Goal: Check status

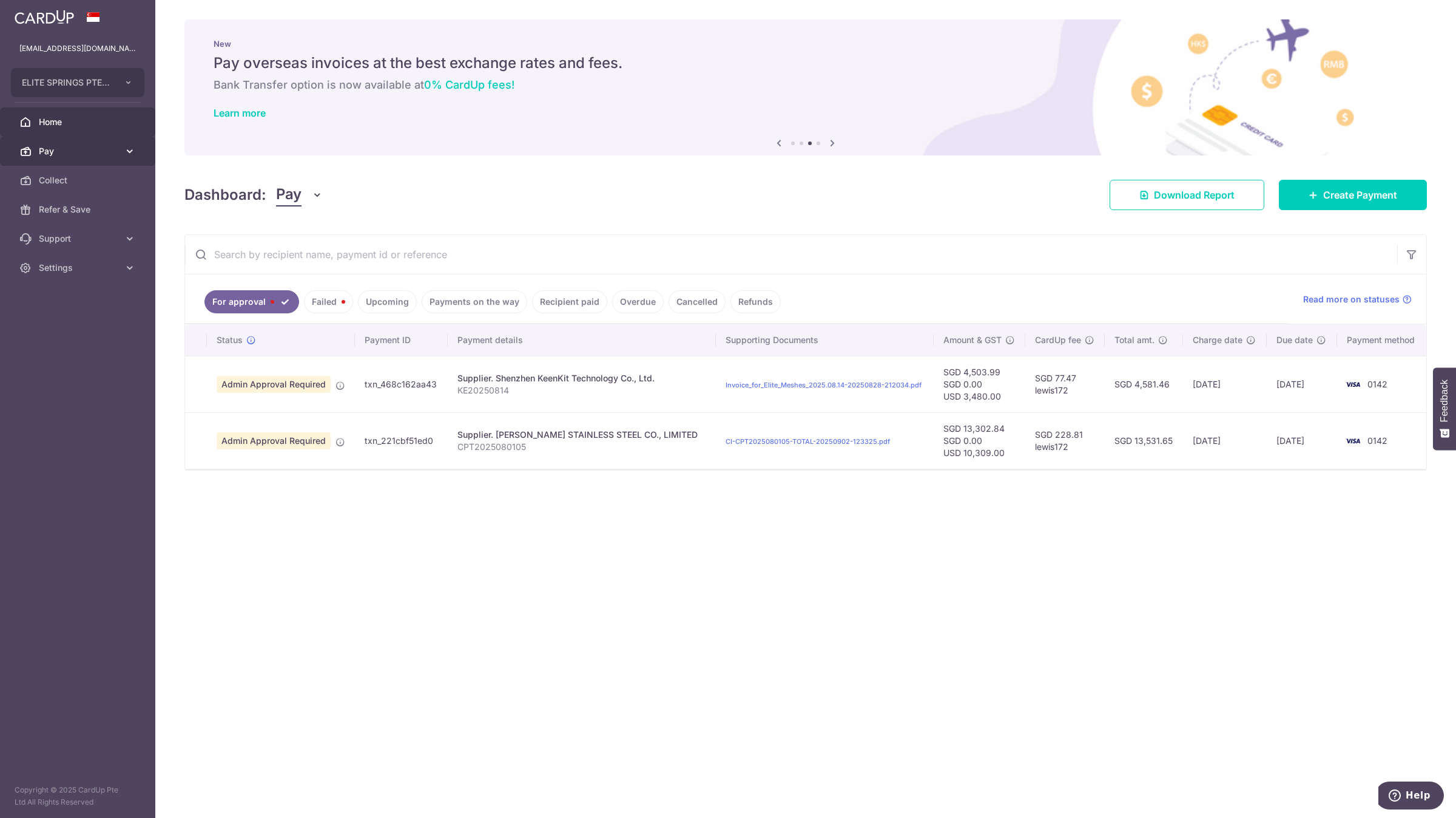
click at [107, 153] on span "Pay" at bounding box center [78, 151] width 80 height 12
click at [599, 645] on div "× Pause Schedule Pause all future payments in this series Pause just this one p…" at bounding box center [805, 409] width 1300 height 818
click at [564, 305] on link "Recipient paid" at bounding box center [569, 302] width 75 height 23
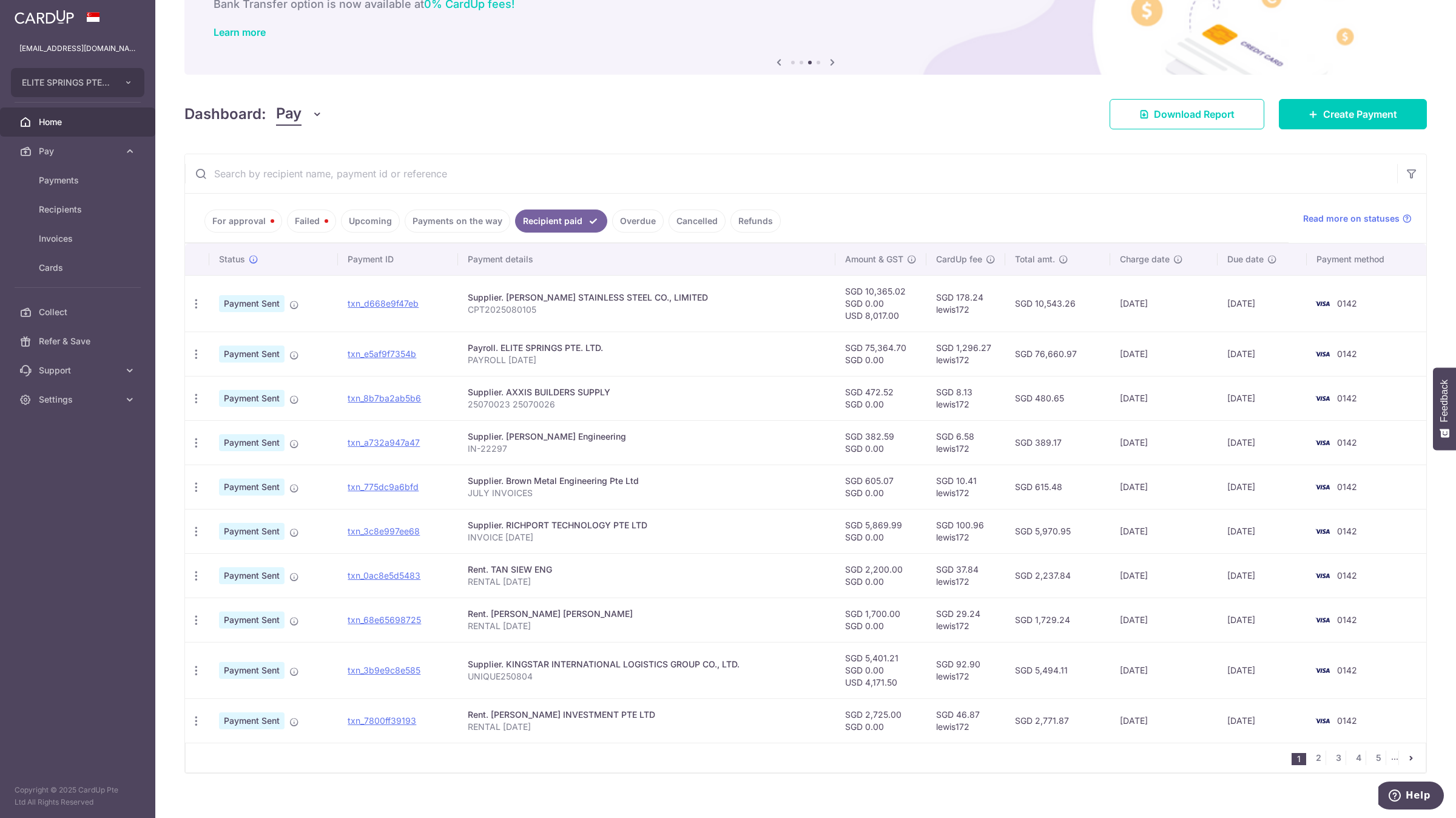
scroll to position [94, 0]
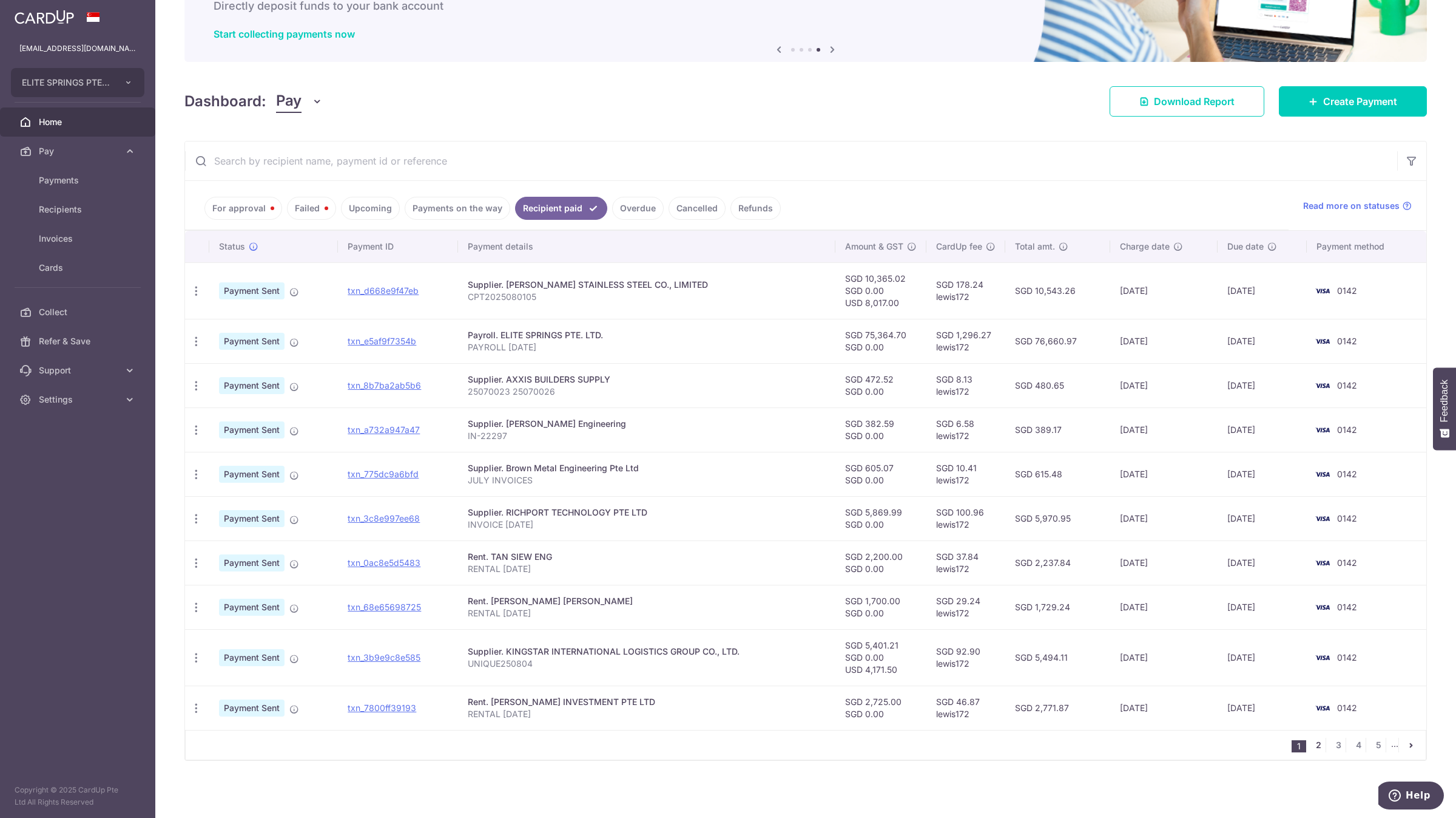
click at [1311, 750] on link "2" at bounding box center [1318, 744] width 14 height 14
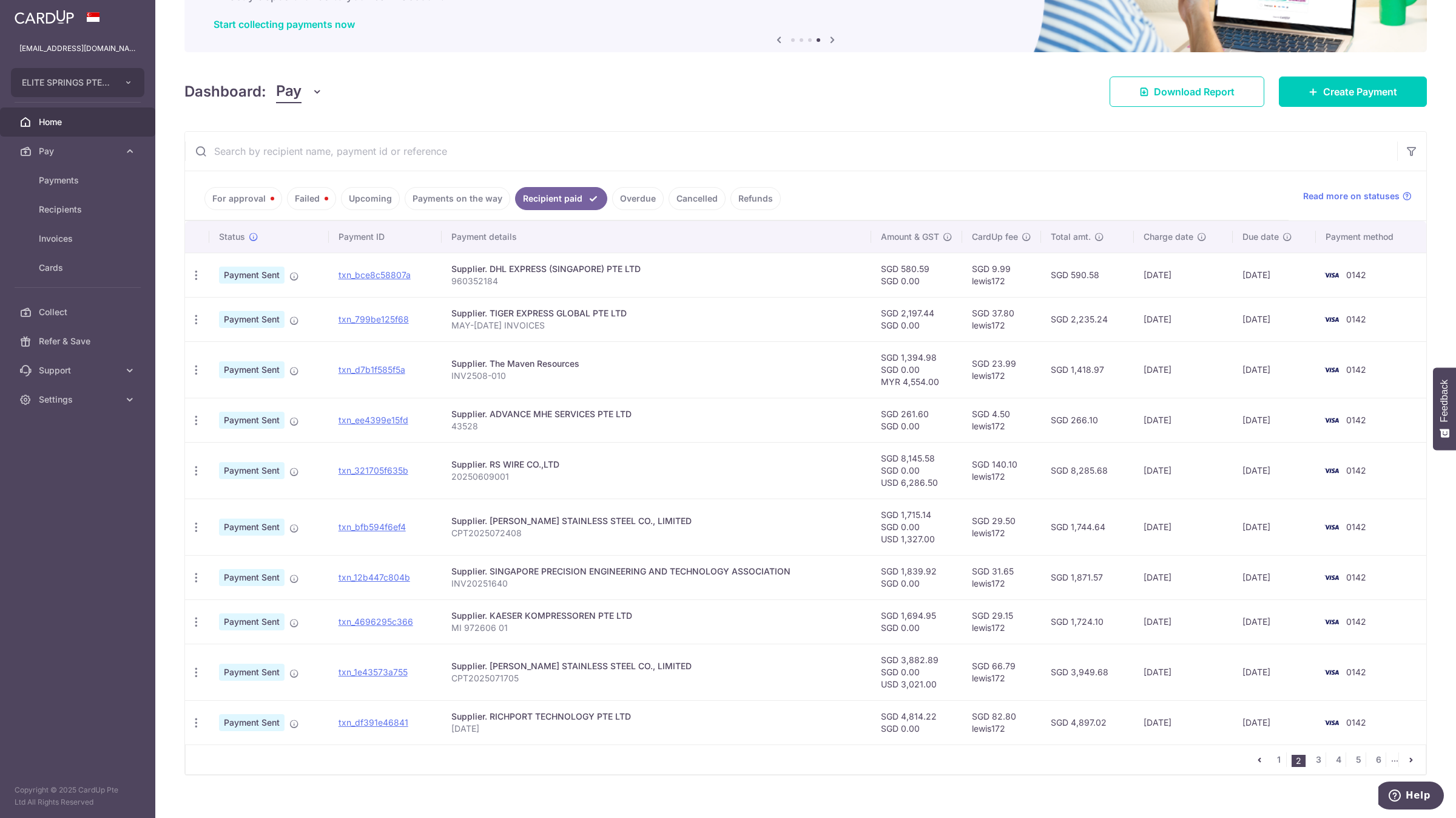
scroll to position [118, 0]
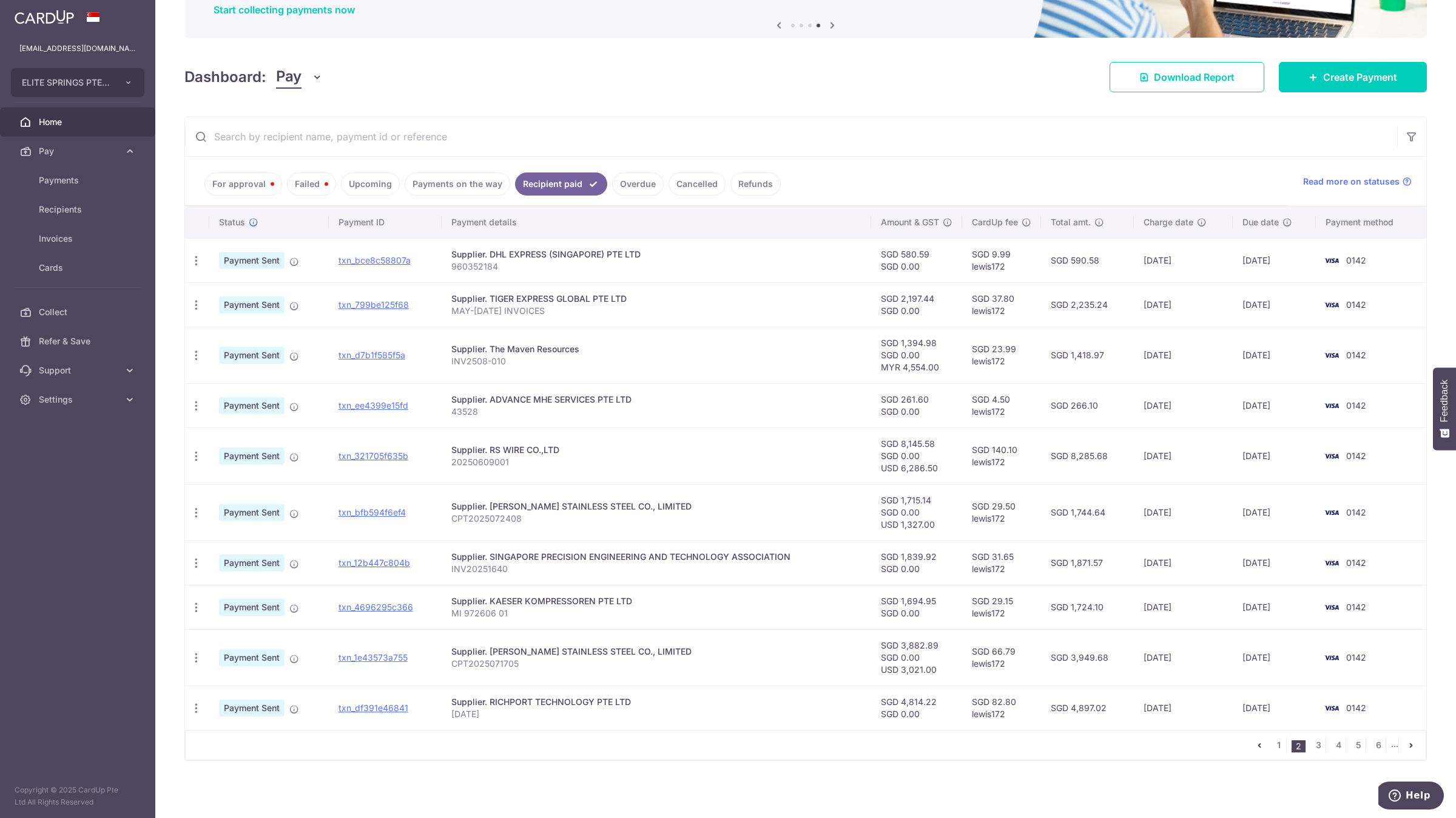
click at [730, 552] on div "Supplier. SINGAPORE PRECISION ENGINEERING AND TECHNOLOGY ASSOCIATION" at bounding box center [657, 556] width 411 height 12
click at [376, 560] on link "txn_12b447c804b" at bounding box center [375, 562] width 71 height 10
